Goal: Task Accomplishment & Management: Complete application form

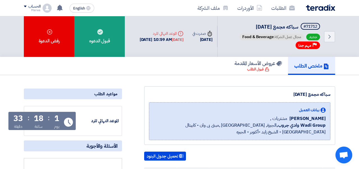
scroll to position [1187, 0]
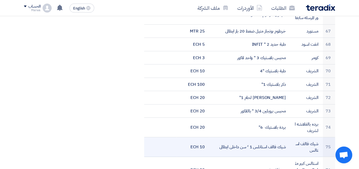
click at [263, 137] on td "شيك فالف استانلس 1 ً سن داخلى ايطالى" at bounding box center [249, 147] width 81 height 20
drag, startPoint x: 299, startPoint y: 112, endPoint x: 330, endPoint y: 106, distance: 31.4
click at [330, 137] on tr "75 شيك فالف استالس شيك فالف استانلس 1 ً سن داخلى ايطالى 10 ECH" at bounding box center [239, 147] width 191 height 20
click at [330, 137] on td "75" at bounding box center [329, 147] width 13 height 20
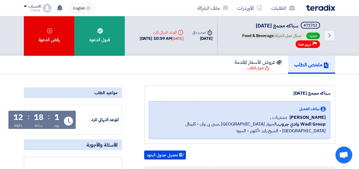
scroll to position [0, 0]
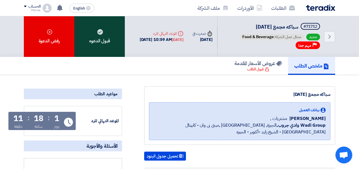
click at [107, 38] on div "قبول الدعوه" at bounding box center [99, 36] width 50 height 41
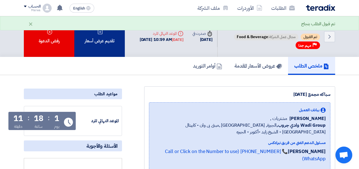
click at [109, 37] on div "تقديم عرض أسعار" at bounding box center [99, 36] width 50 height 41
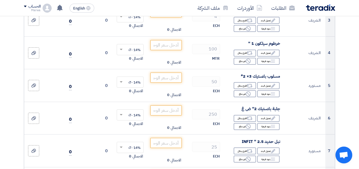
scroll to position [160, 0]
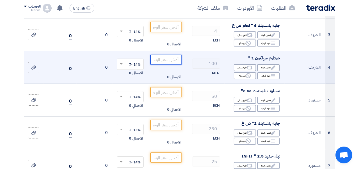
click at [167, 65] on input "number" at bounding box center [165, 60] width 31 height 10
click at [123, 67] on span at bounding box center [120, 64] width 7 height 5
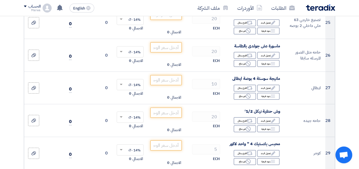
scroll to position [933, 0]
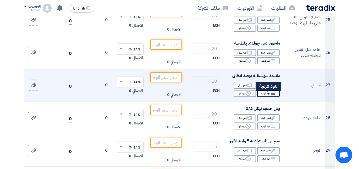
click at [273, 95] on icon "Breakdown" at bounding box center [272, 93] width 5 height 5
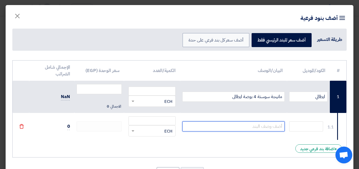
click at [268, 123] on input "text" at bounding box center [233, 126] width 103 height 10
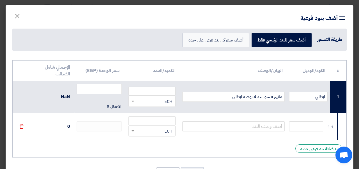
click at [332, 36] on div "طريقة التسعير" at bounding box center [329, 39] width 25 height 7
click at [344, 15] on icon "Item breakdown" at bounding box center [342, 18] width 7 height 7
click at [16, 16] on span "×" at bounding box center [17, 15] width 7 height 17
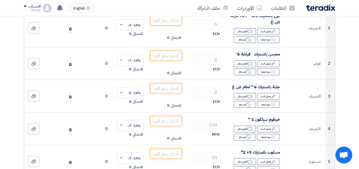
scroll to position [0, 0]
